Goal: Find specific page/section: Find specific page/section

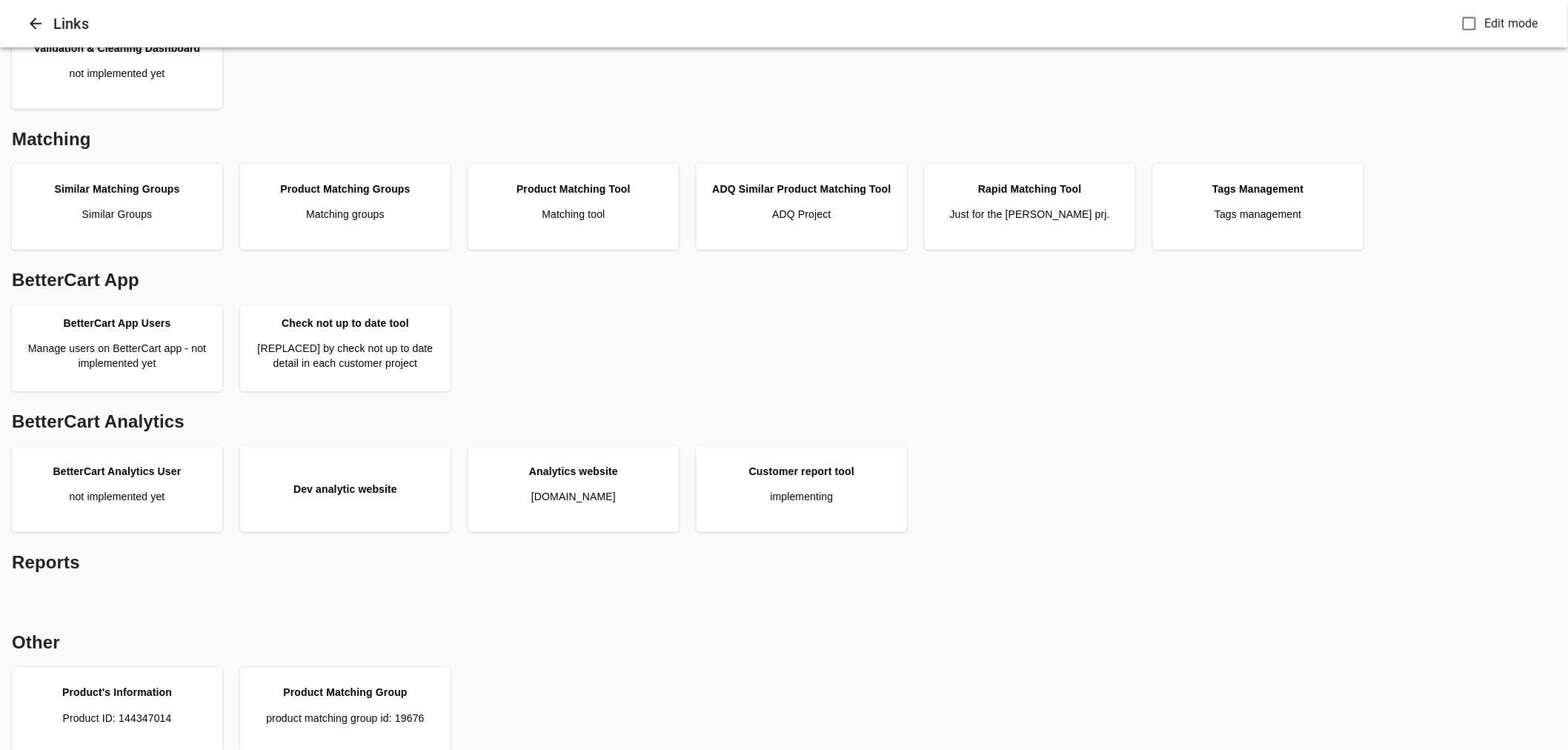
scroll to position [371, 0]
